Goal: Task Accomplishment & Management: Manage account settings

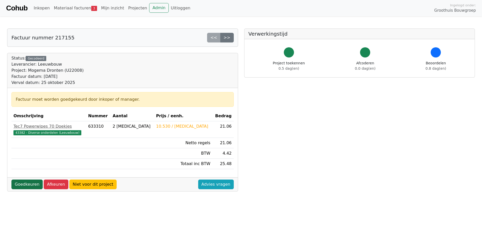
click at [22, 183] on link "Goedkeuren" at bounding box center [26, 184] width 31 height 10
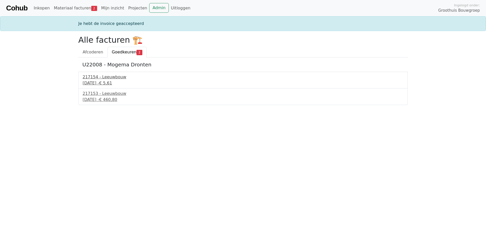
click at [109, 79] on div "217154 - Leeuwbouw" at bounding box center [243, 77] width 320 height 6
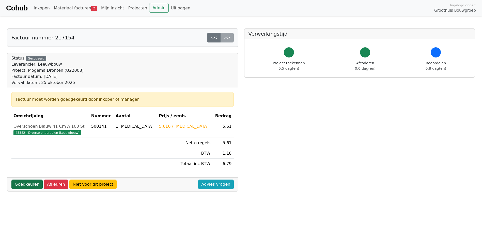
click at [21, 184] on link "Goedkeuren" at bounding box center [26, 184] width 31 height 10
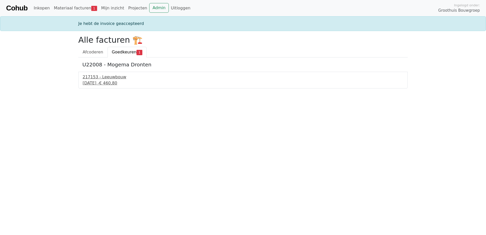
click at [109, 79] on div "217153 - Leeuwbouw" at bounding box center [243, 77] width 320 height 6
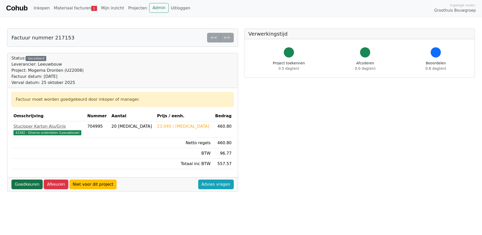
click at [29, 182] on link "Goedkeuren" at bounding box center [26, 184] width 31 height 10
